Goal: Check status

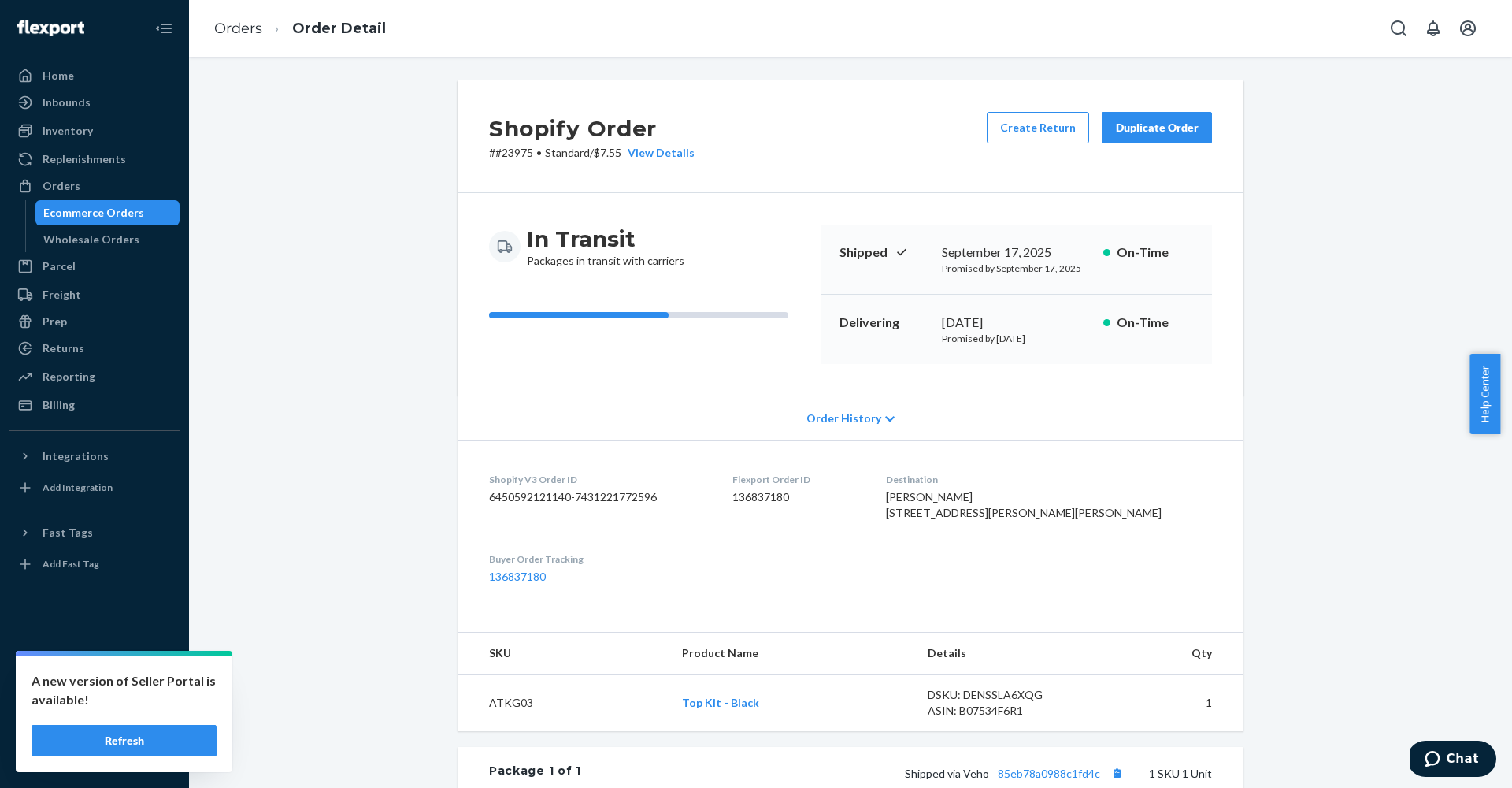
click at [131, 741] on button "Refresh" at bounding box center [123, 740] width 185 height 31
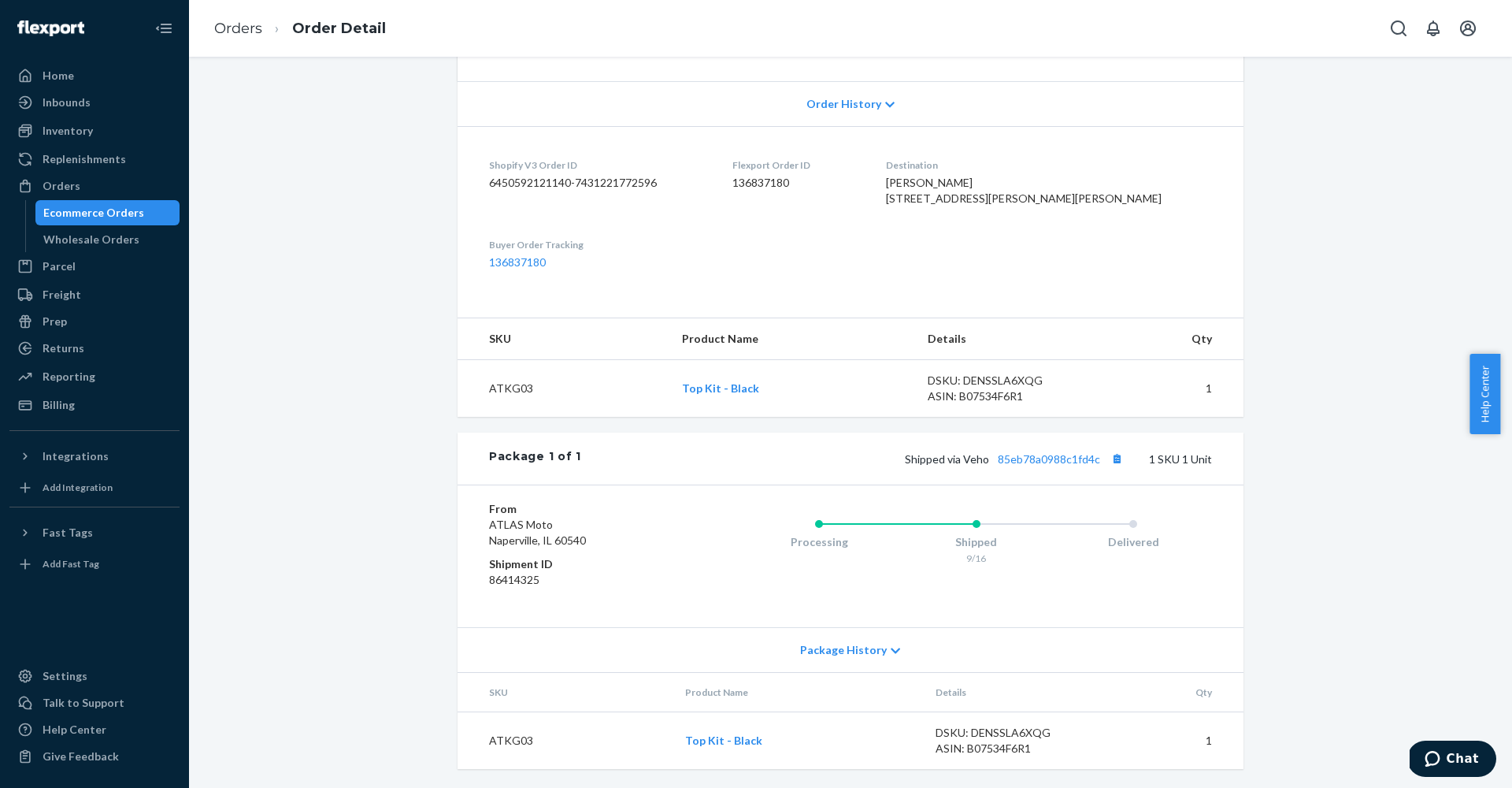
scroll to position [344, 0]
click at [1042, 457] on link "85eb78a0988c1fd4c" at bounding box center [1048, 459] width 102 height 14
drag, startPoint x: 212, startPoint y: 365, endPoint x: 1329, endPoint y: 363, distance: 1117.0
click at [1298, 355] on div "Shopify Order # #23975 • Standard / $7.55 View Details Create Return Duplicate …" at bounding box center [850, 276] width 1299 height 1021
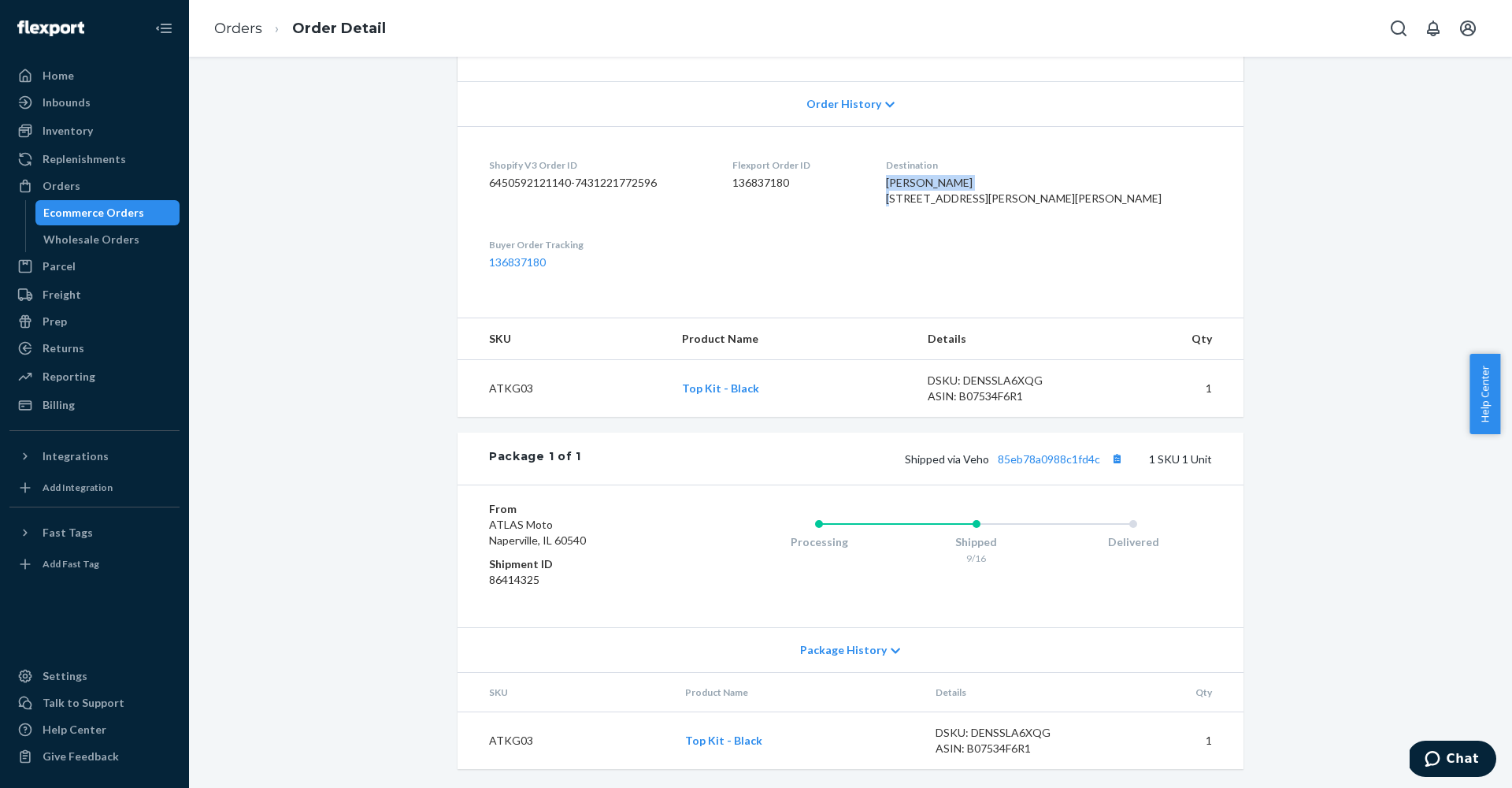
drag, startPoint x: 977, startPoint y: 155, endPoint x: 1121, endPoint y: 155, distance: 144.0
click at [1121, 175] on div "[PERSON_NAME] [STREET_ADDRESS][PERSON_NAME][PERSON_NAME]" at bounding box center [1049, 190] width 326 height 31
copy span "Mathew Varghese"
click at [1054, 268] on dl "Shopify V3 Order ID 6450592121140-7431221772596 Flexport Order ID 136837180 Des…" at bounding box center [850, 214] width 786 height 176
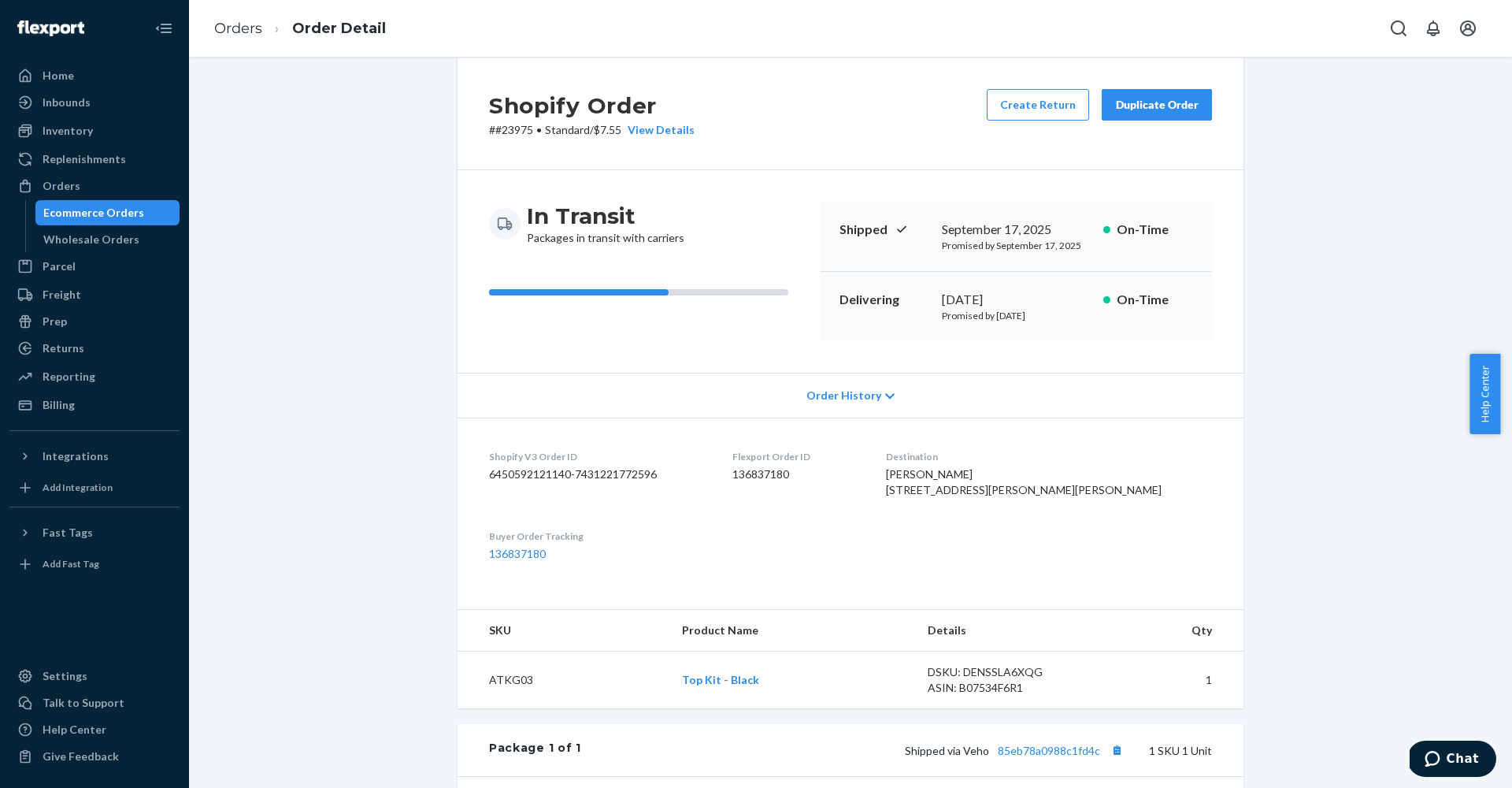
click at [513, 129] on p "# #23975 • Standard / $7.55 View Details" at bounding box center [592, 129] width 205 height 16
copy p "23975"
click at [267, 142] on div "Shopify Order # #23975 • Standard / $7.55 View Details Create Return Duplicate …" at bounding box center [850, 568] width 1299 height 1021
click at [99, 211] on div "Ecommerce Orders" at bounding box center [93, 212] width 101 height 16
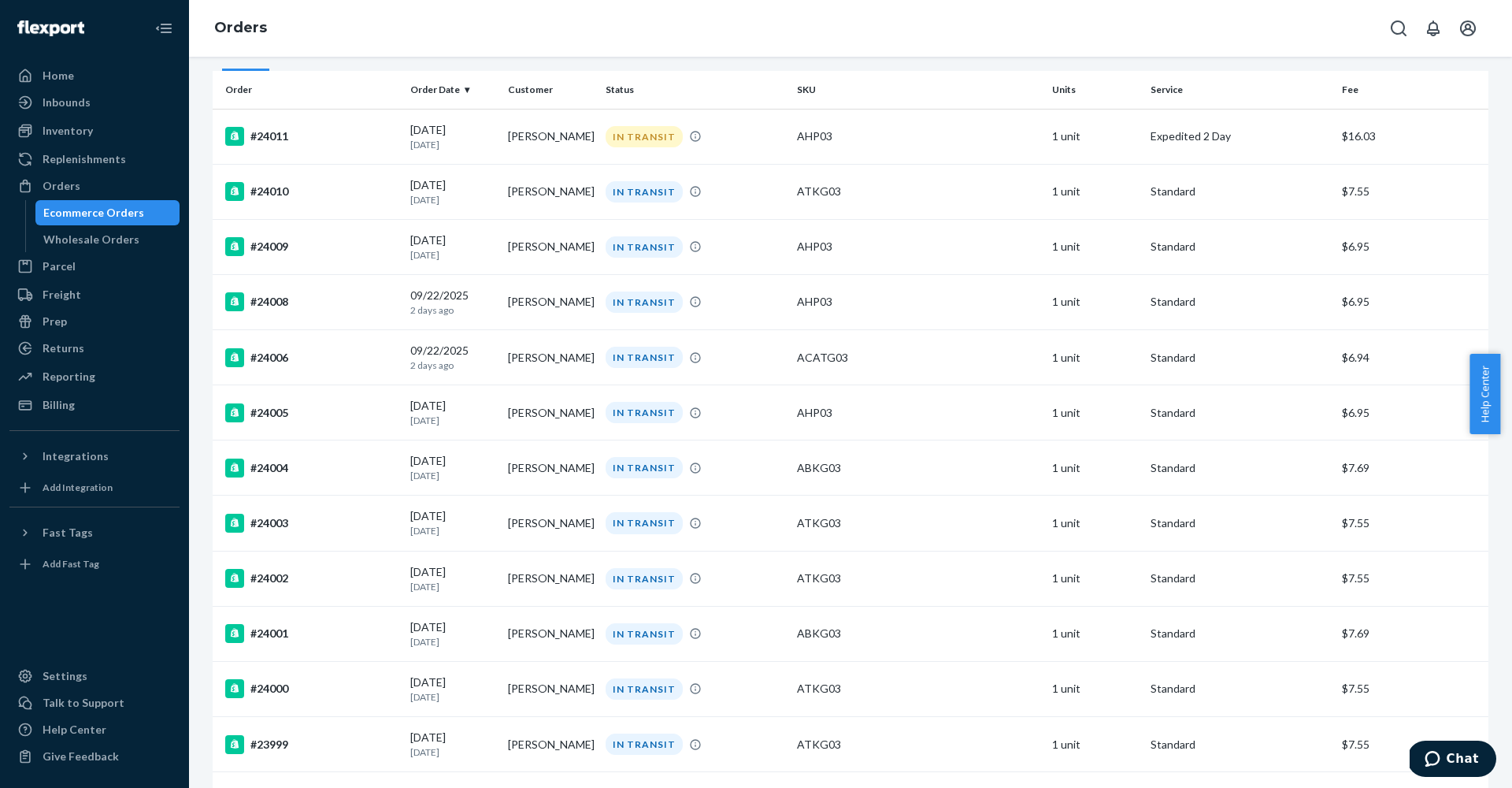
scroll to position [190, 0]
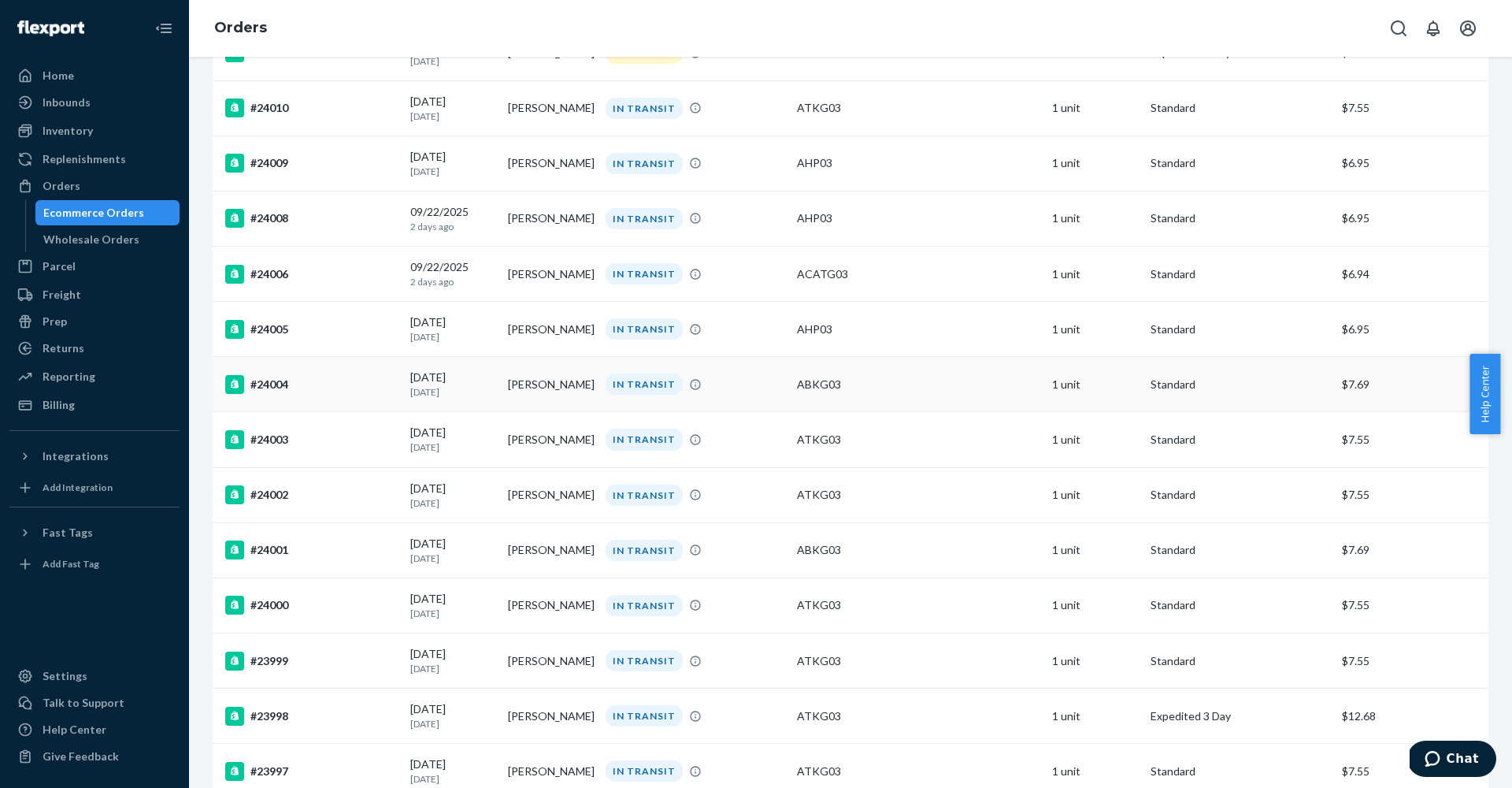
click at [558, 398] on td "MIKE COOK" at bounding box center [550, 384] width 98 height 55
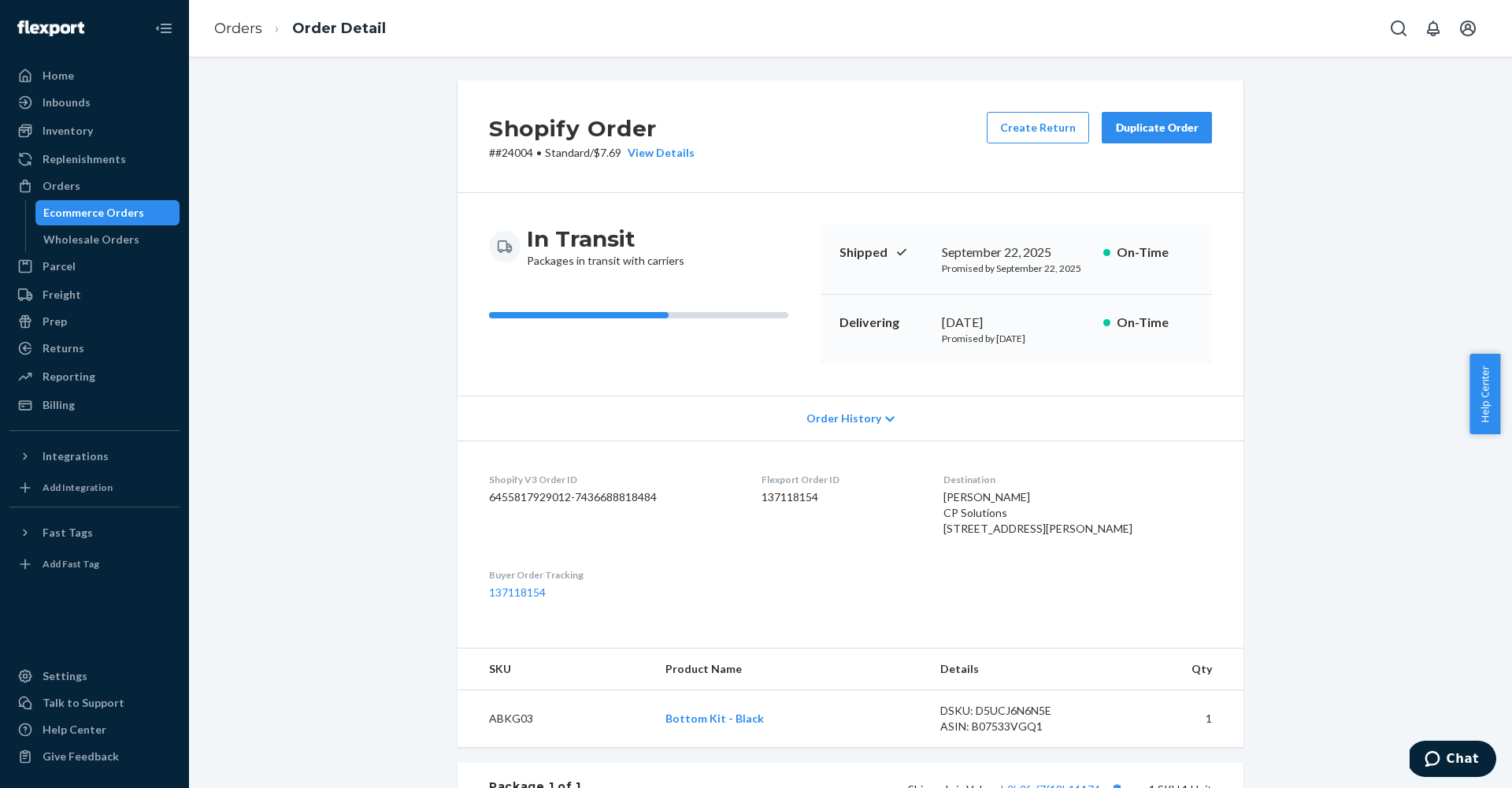
click at [359, 201] on div "Shopify Order # #24004 • Standard / $7.69 View Details Create Return Duplicate …" at bounding box center [850, 599] width 1299 height 1037
click at [129, 211] on div "Ecommerce Orders" at bounding box center [93, 212] width 101 height 16
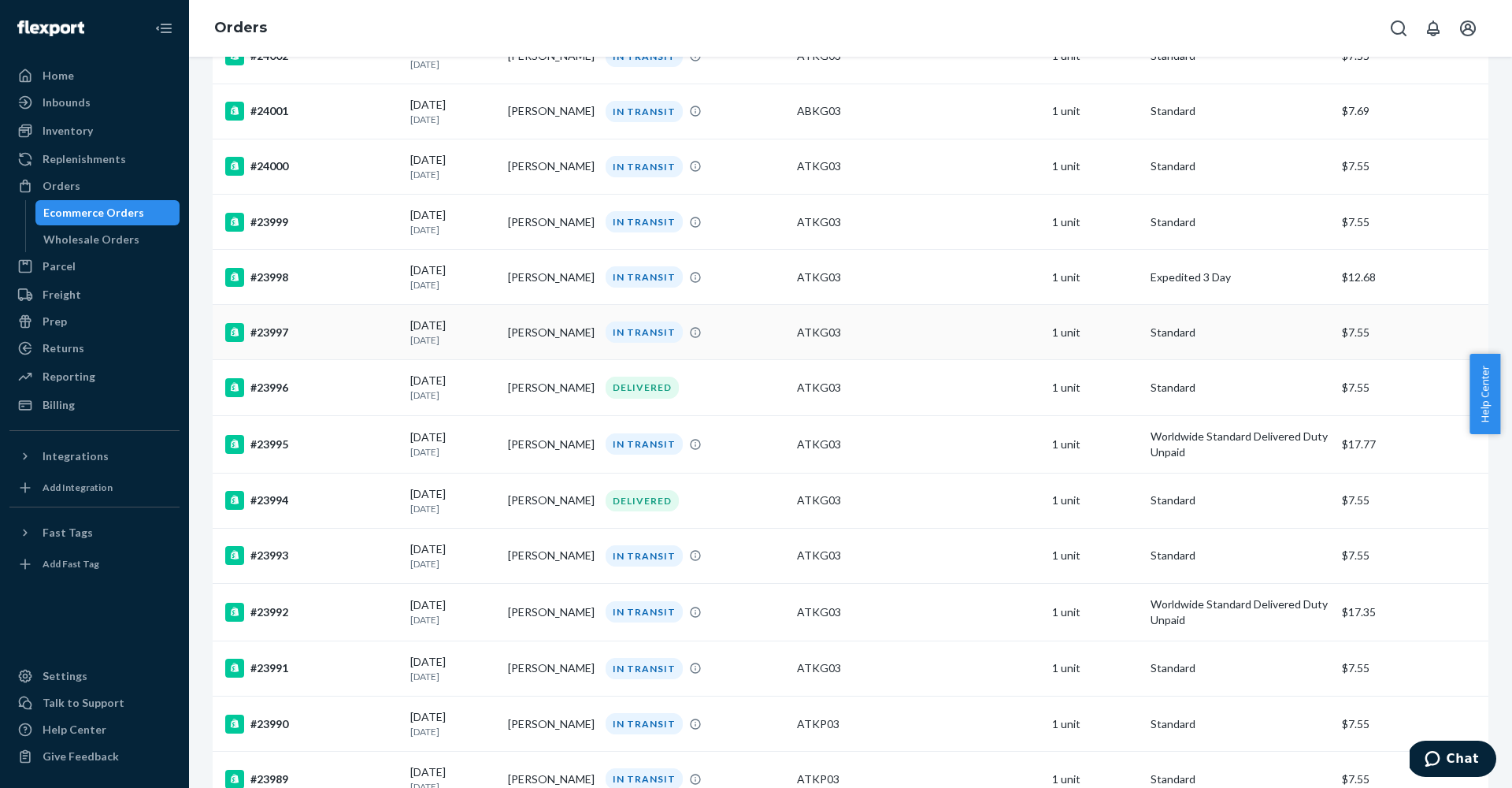
scroll to position [632, 0]
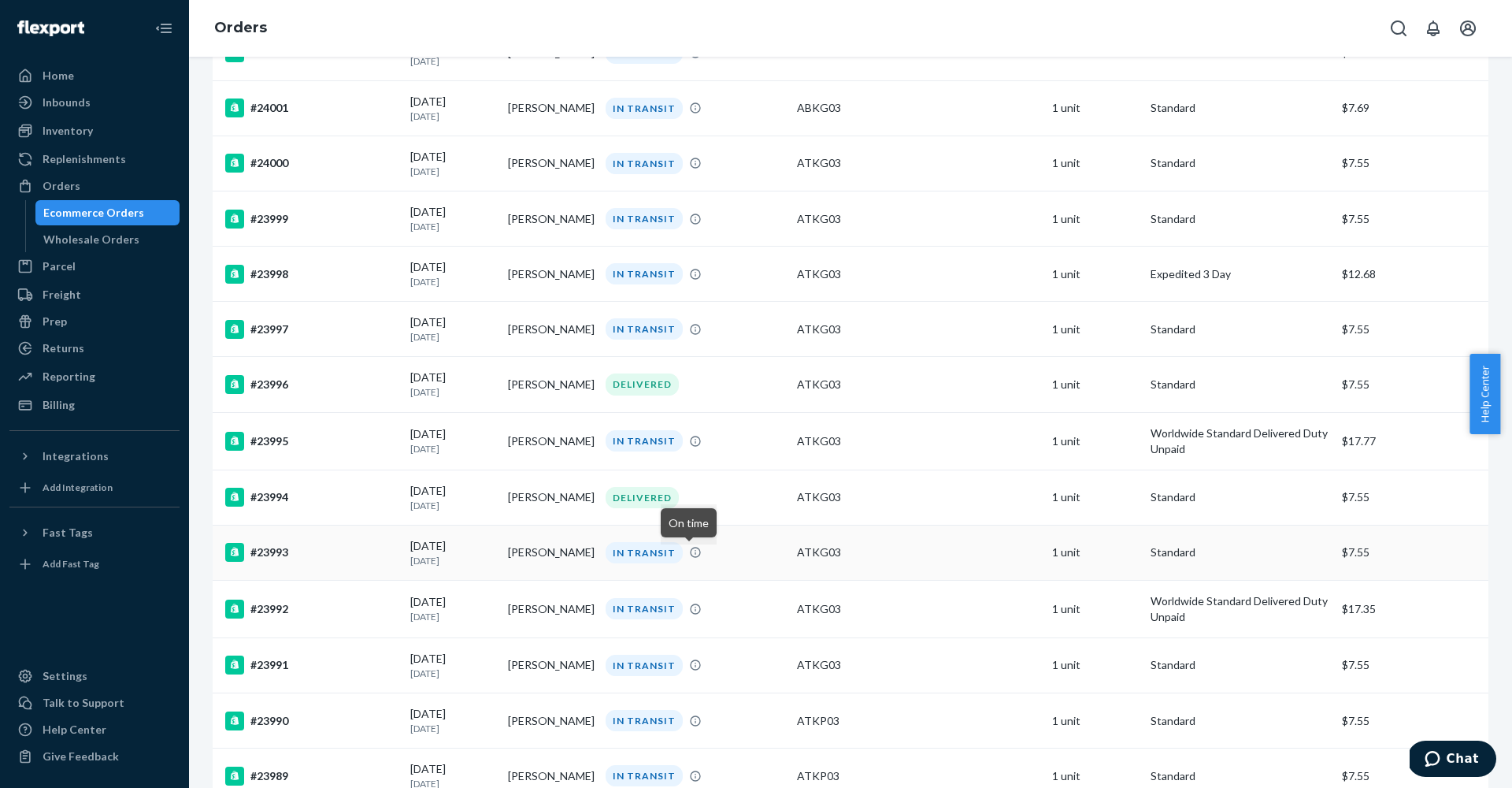
click at [745, 547] on div "IN TRANSIT" at bounding box center [695, 552] width 185 height 21
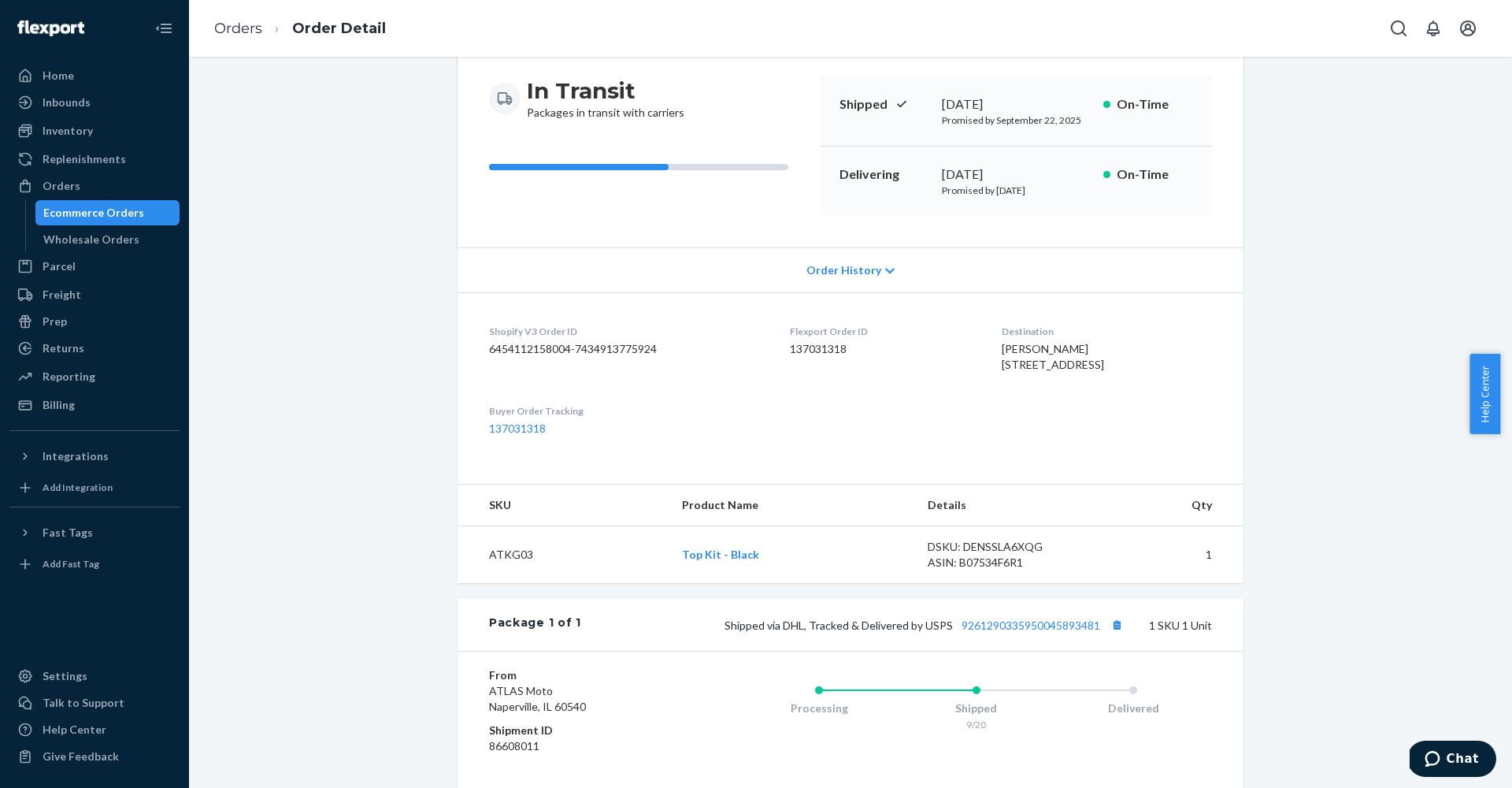
scroll to position [312, 0]
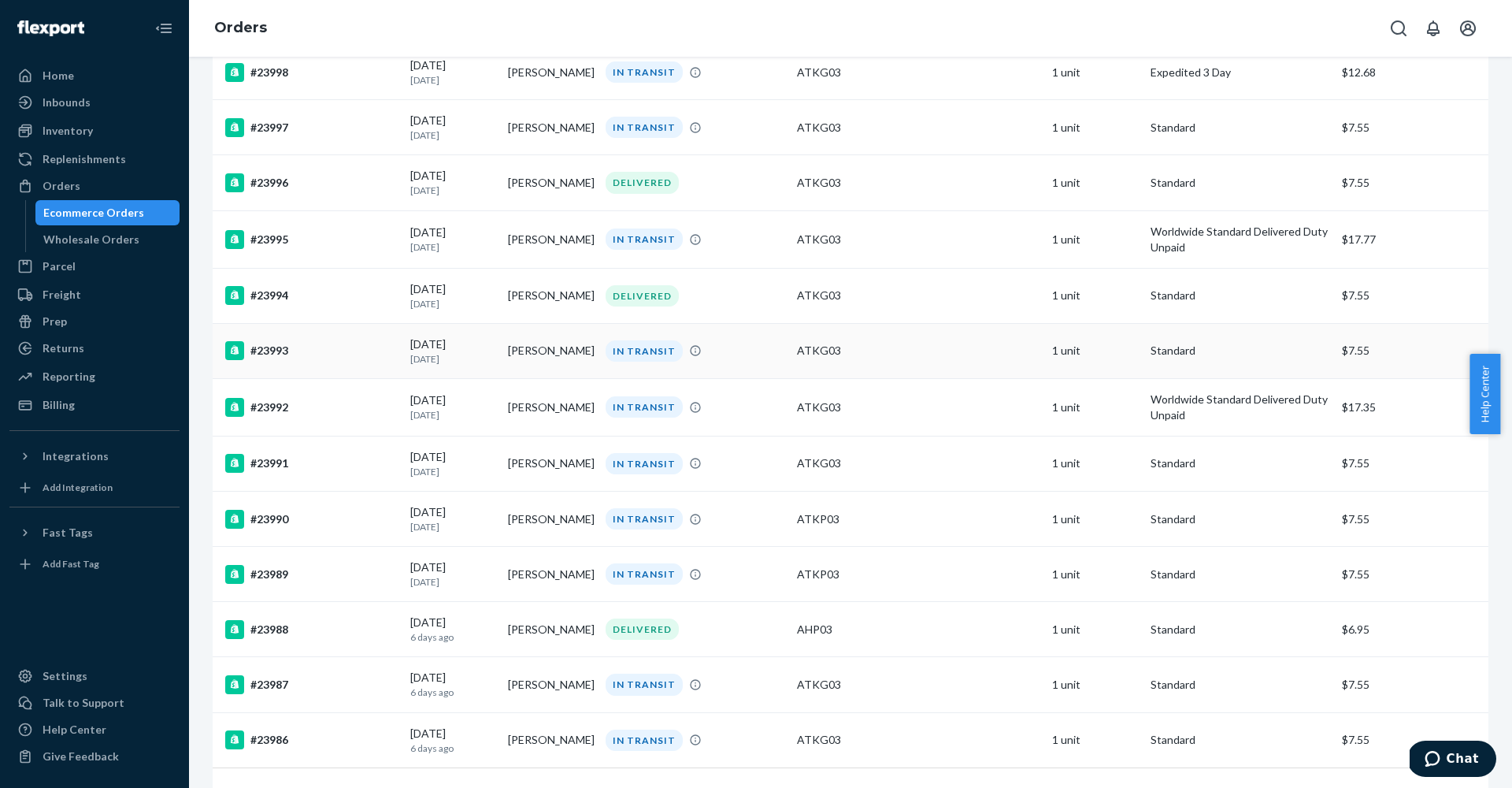
scroll to position [914, 0]
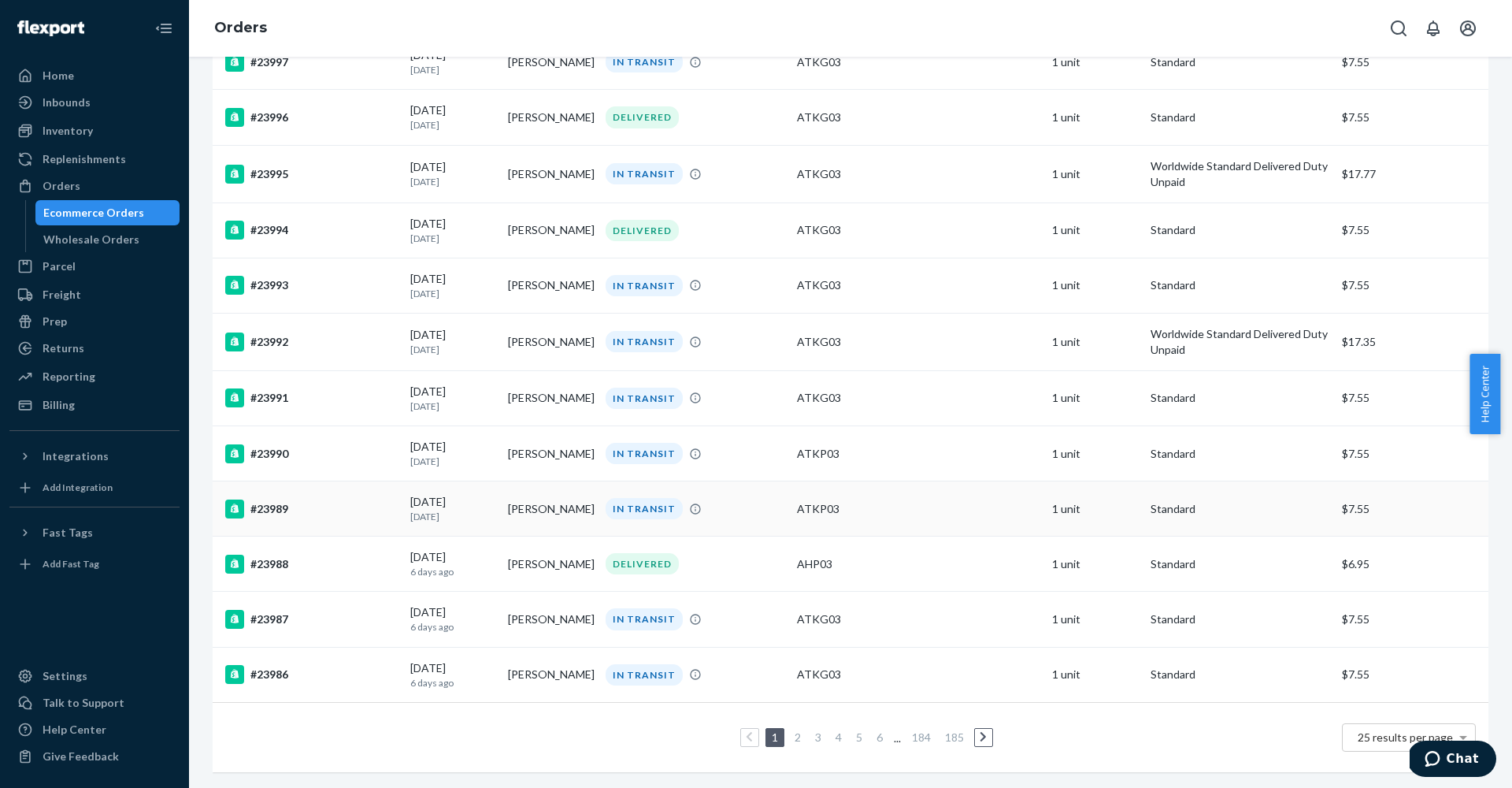
click at [906, 503] on td "ATKP03" at bounding box center [918, 508] width 255 height 55
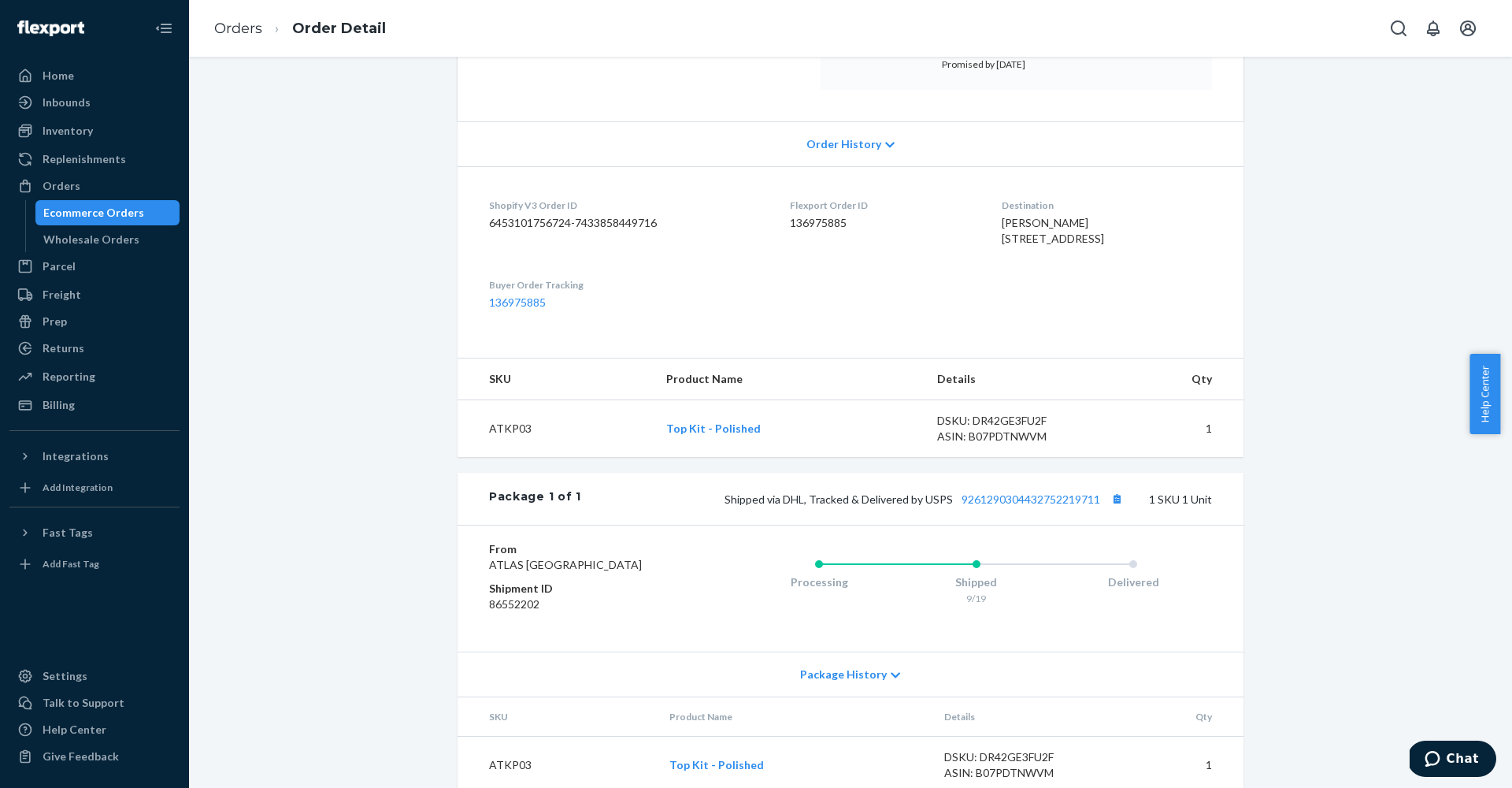
scroll to position [271, 0]
click at [311, 194] on div "Shopify Order # #23989 • Standard / $7.55 View Details Create Return Duplicate …" at bounding box center [850, 313] width 1299 height 1006
click at [82, 134] on div "Inventory" at bounding box center [68, 130] width 51 height 16
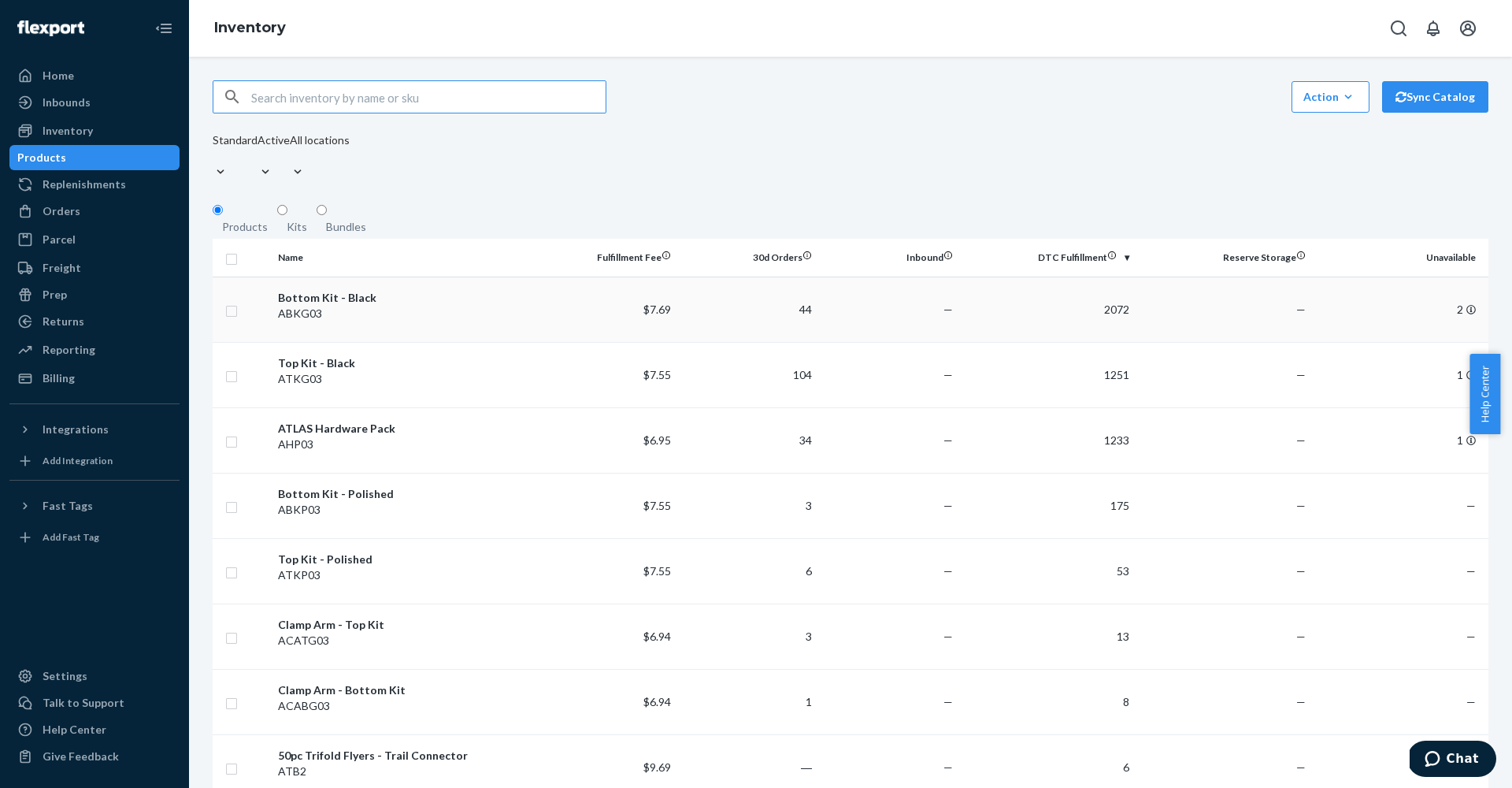
click at [498, 308] on div "ABKG03" at bounding box center [404, 313] width 252 height 16
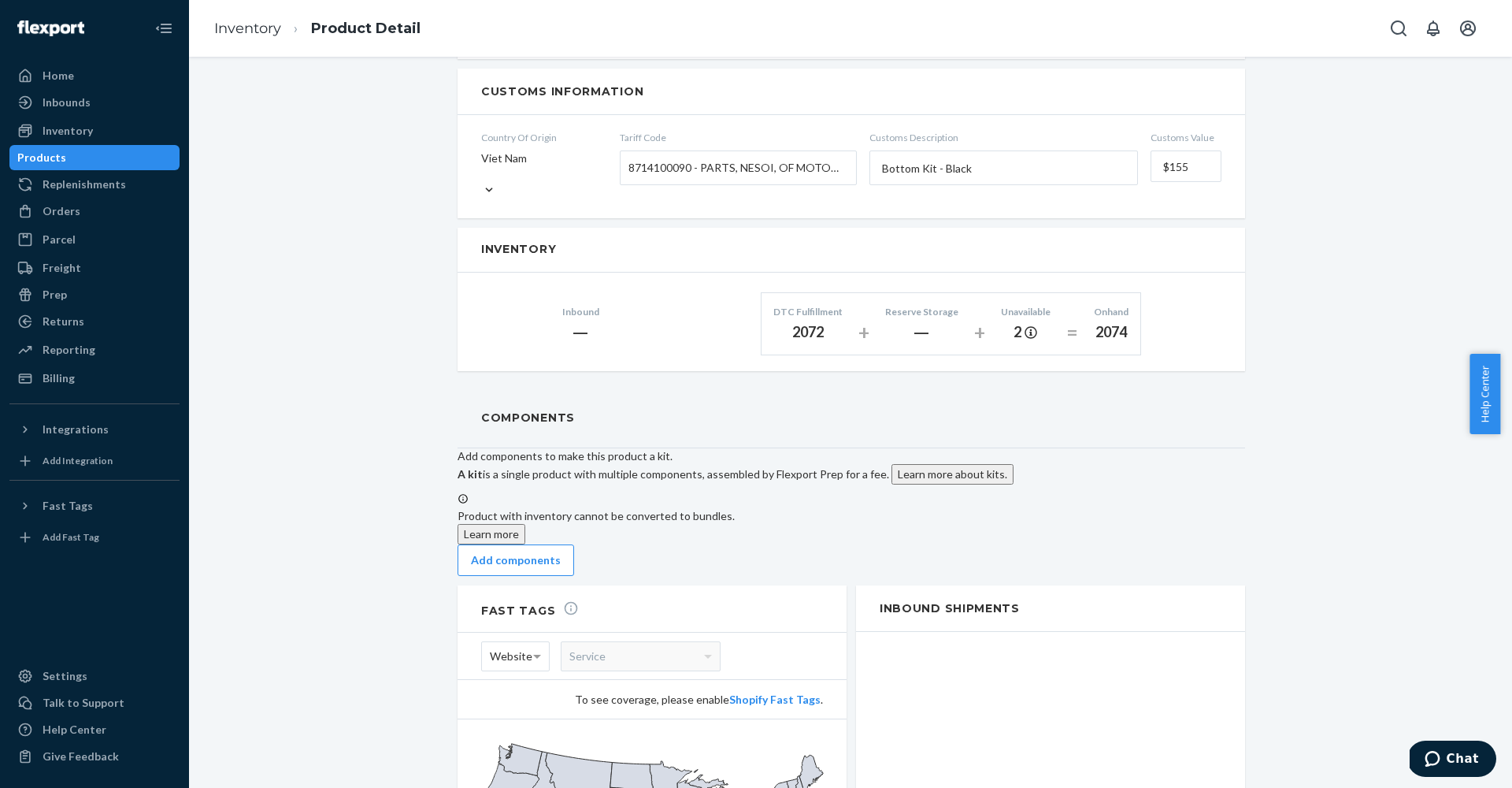
scroll to position [1073, 0]
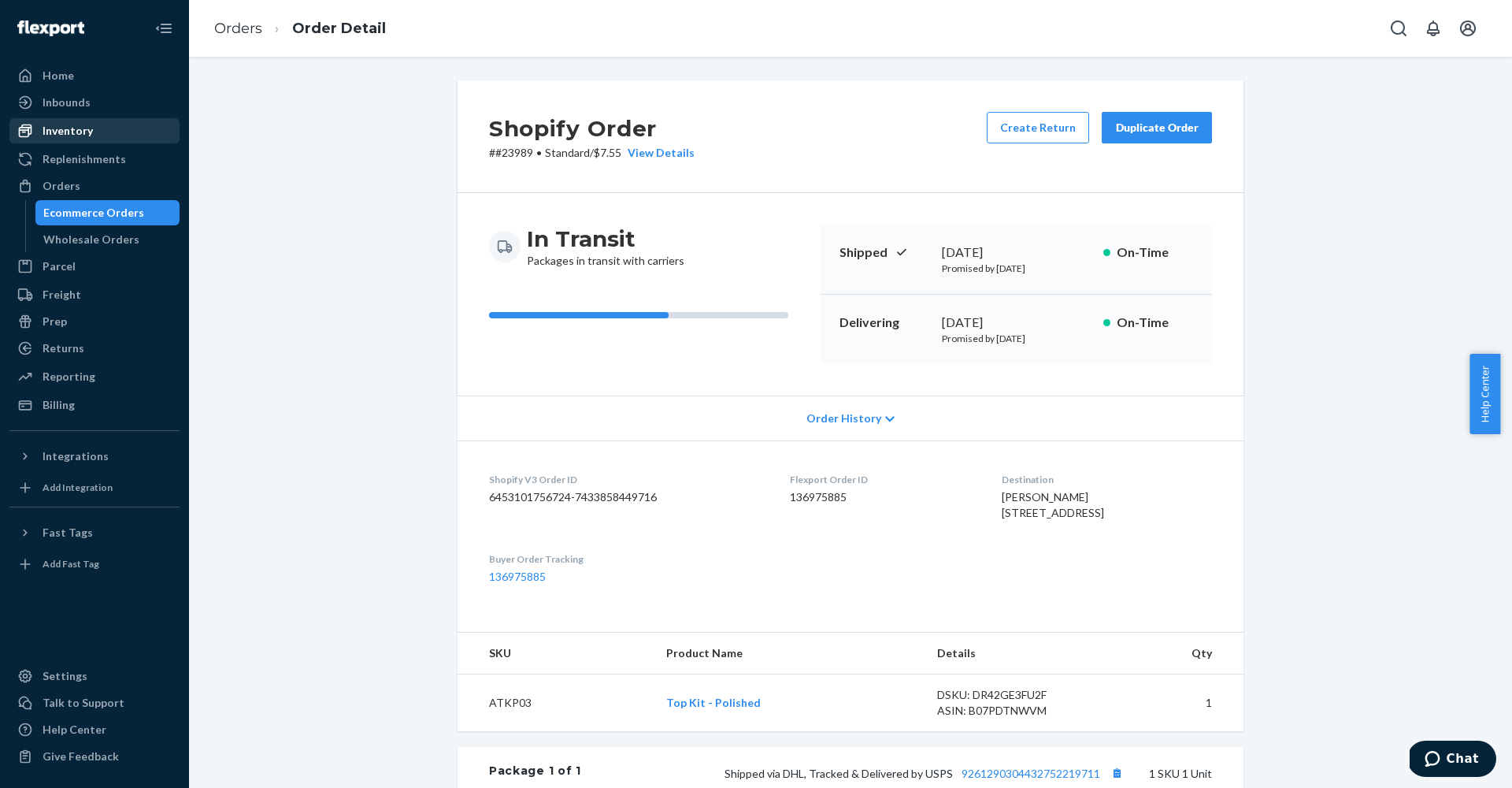
click at [87, 134] on div "Inventory" at bounding box center [68, 130] width 51 height 16
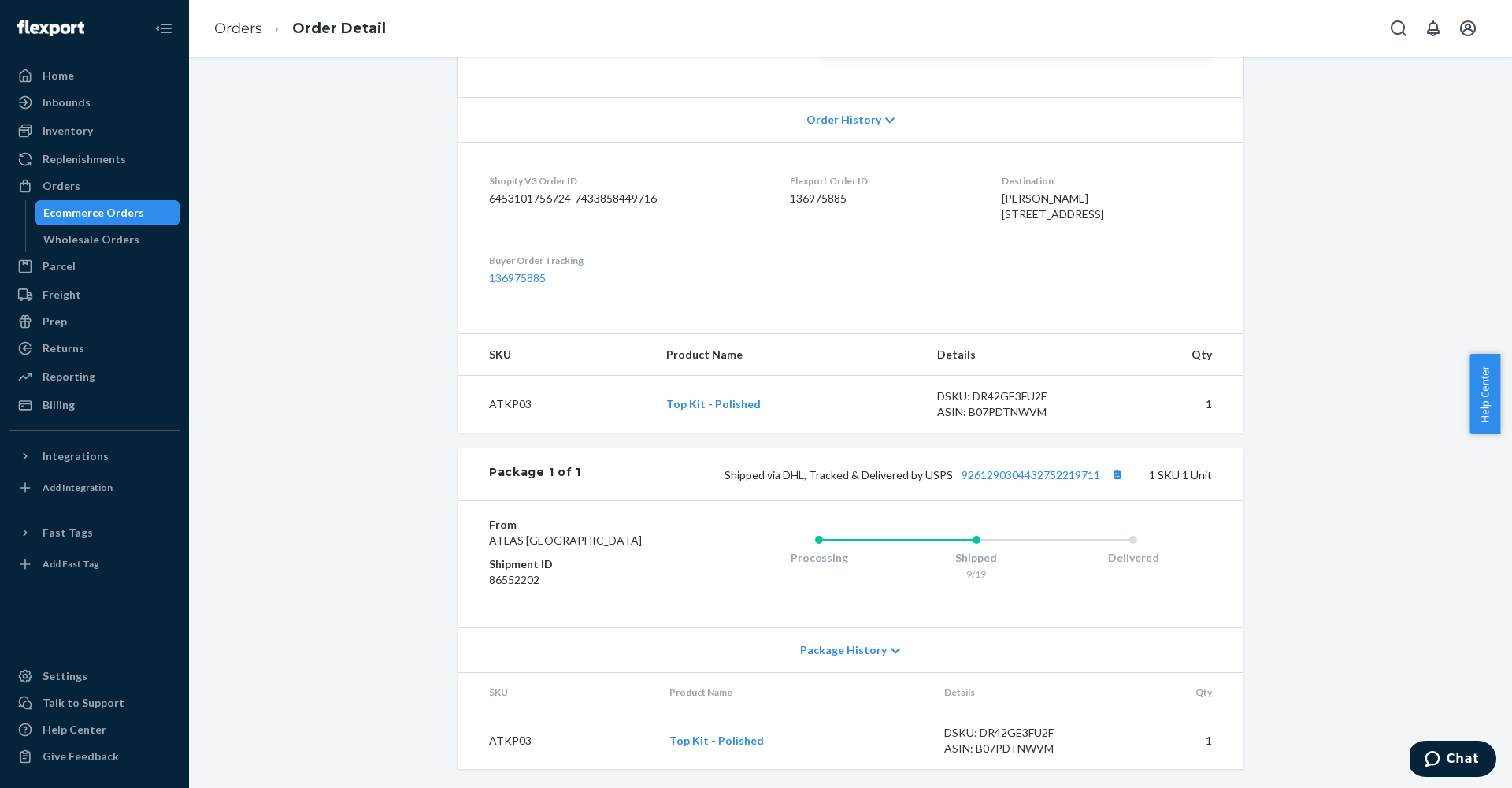
scroll to position [211, 0]
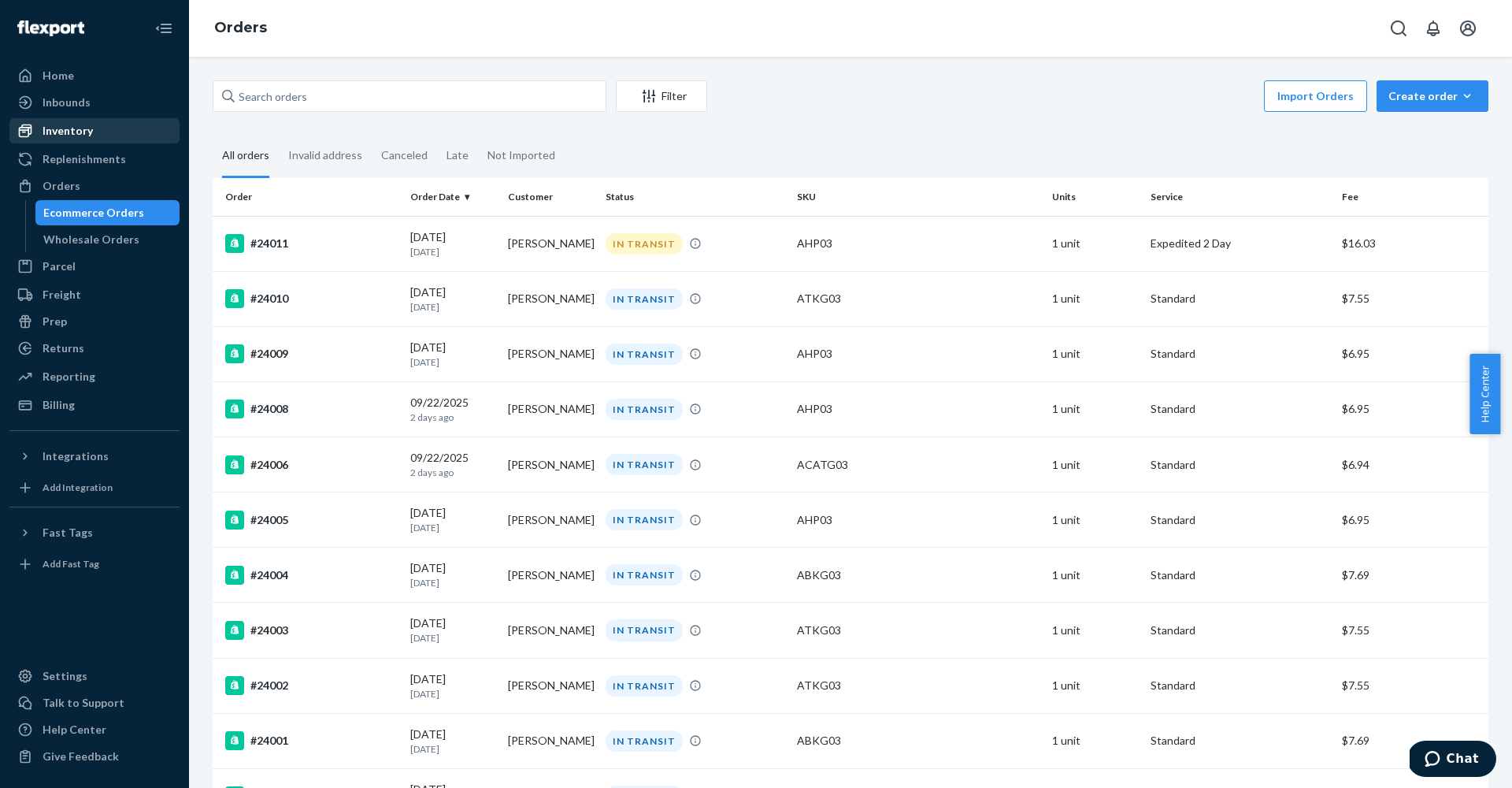
click at [77, 134] on div "Inventory" at bounding box center [68, 130] width 51 height 16
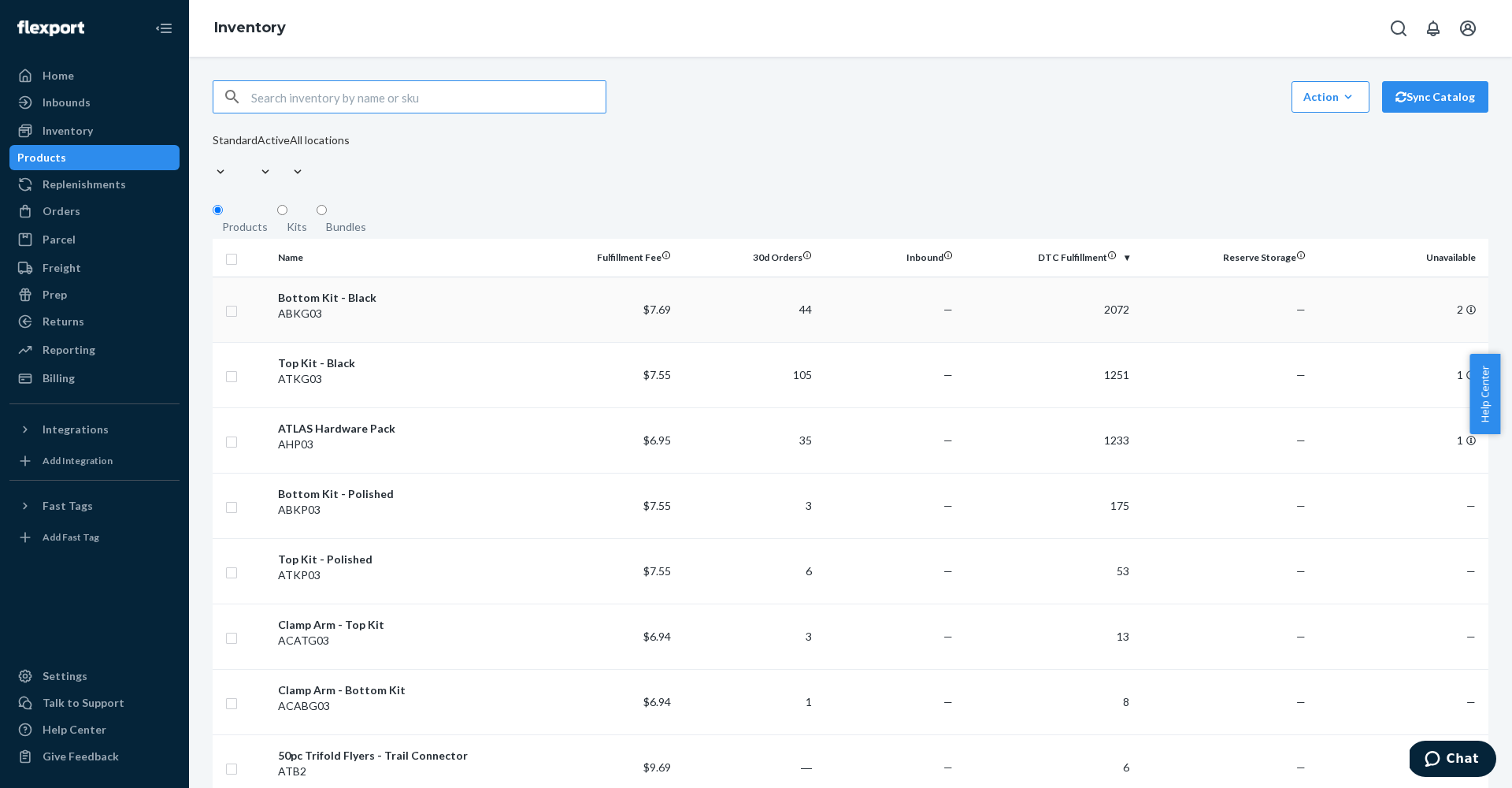
scroll to position [110, 0]
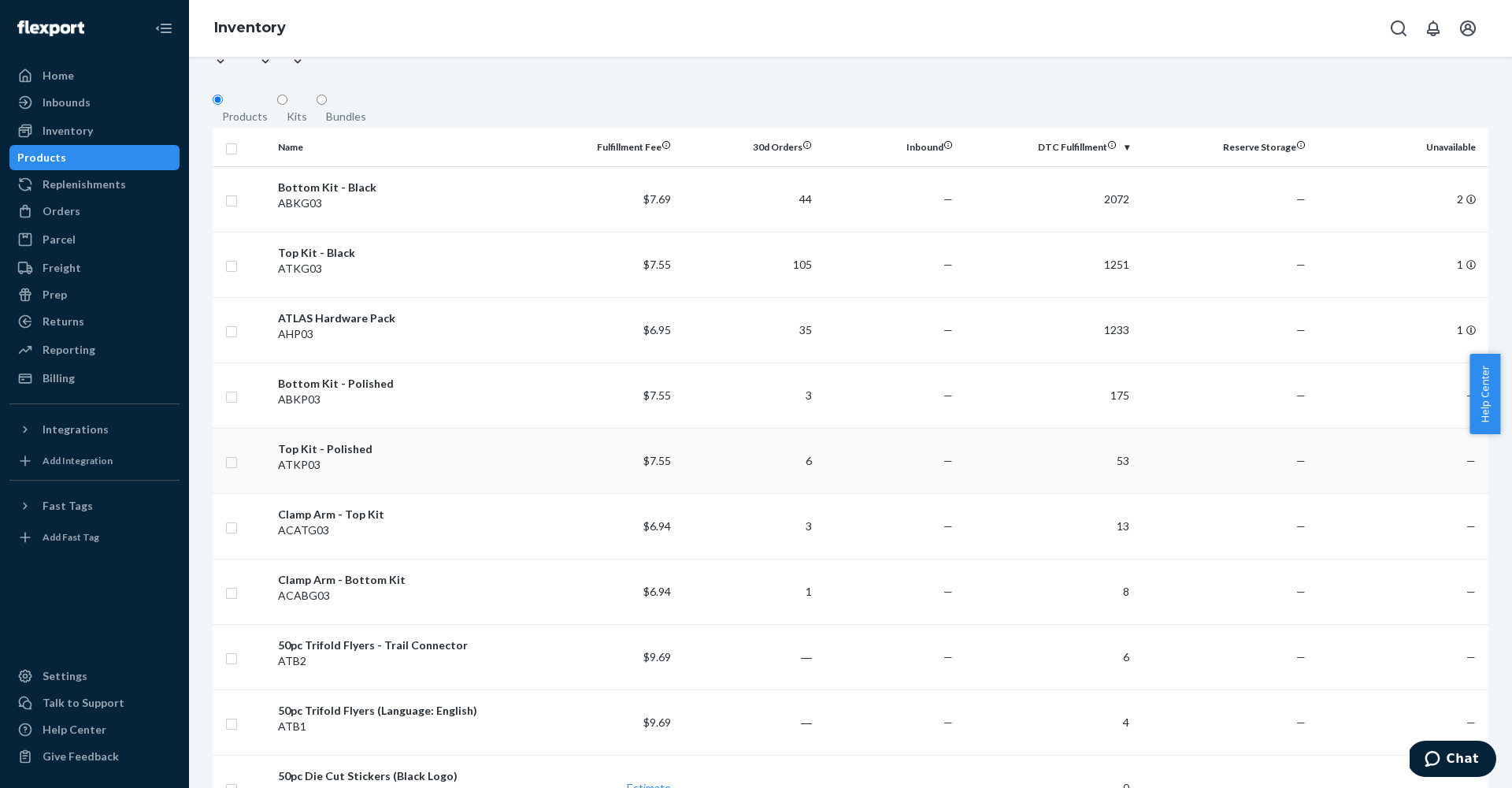
click at [392, 441] on div "Top Kit - Polished" at bounding box center [404, 449] width 252 height 16
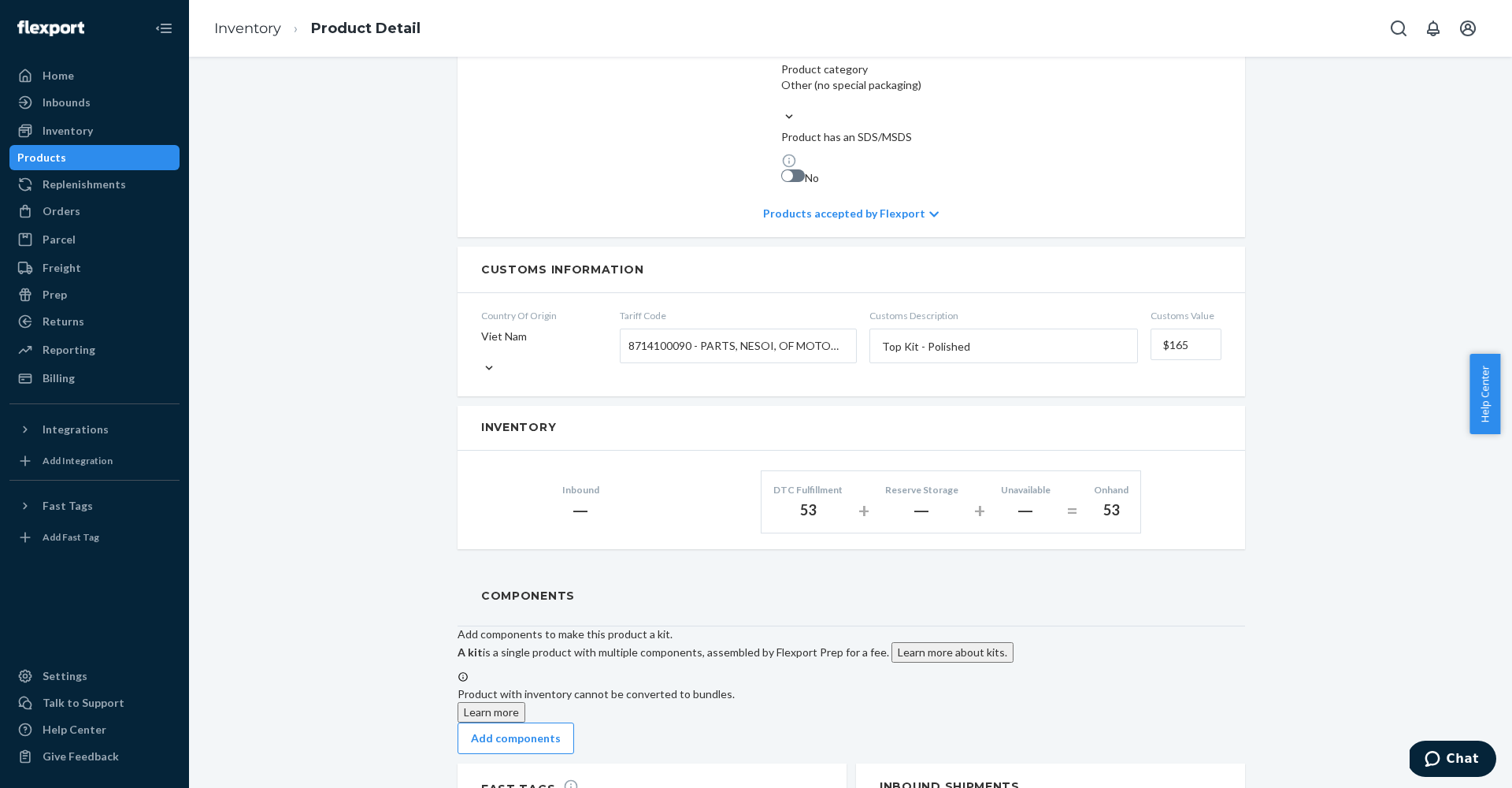
scroll to position [1073, 0]
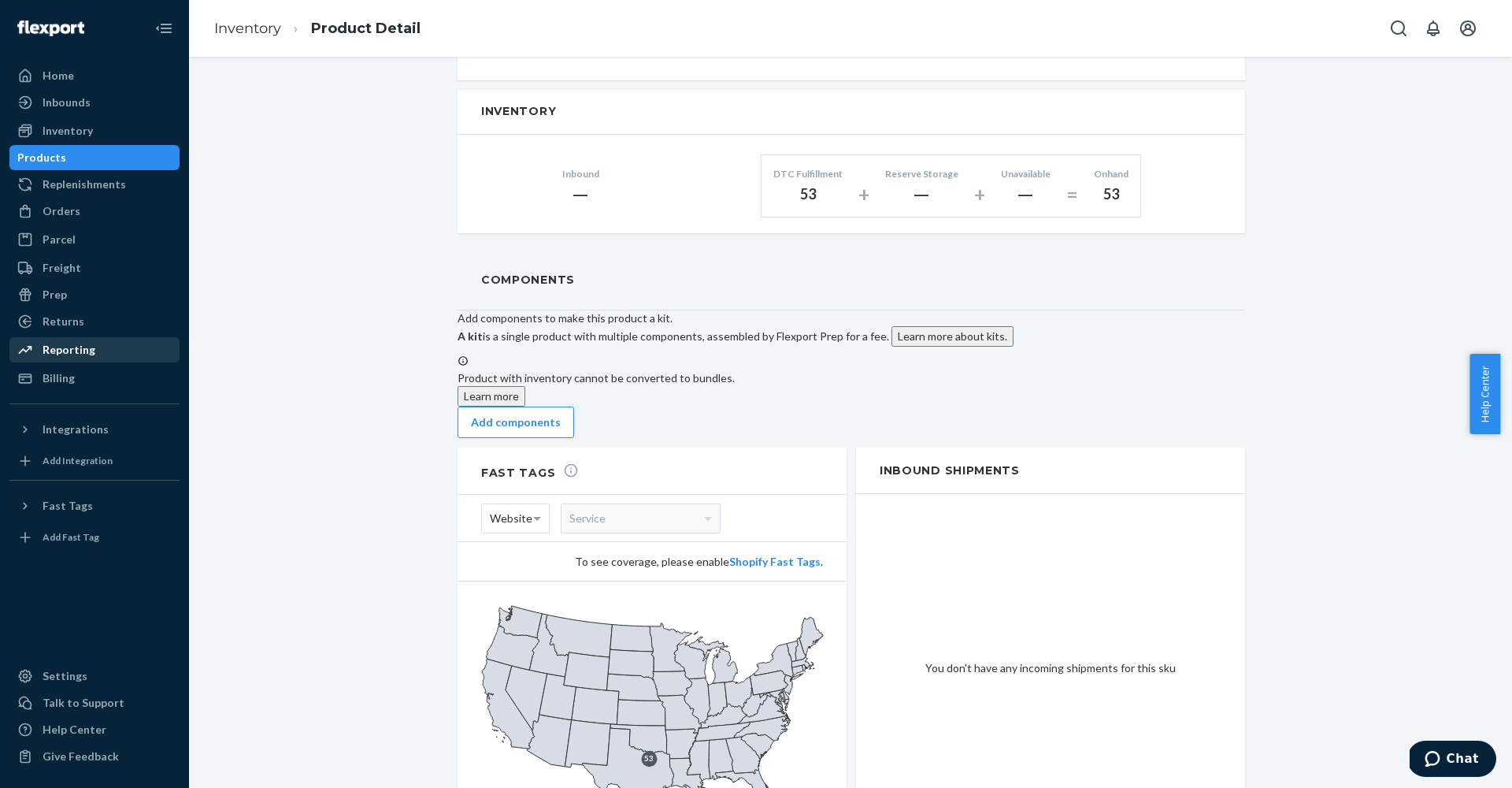
click at [75, 352] on div "Reporting" at bounding box center [68, 349] width 52 height 16
